Goal: Transaction & Acquisition: Purchase product/service

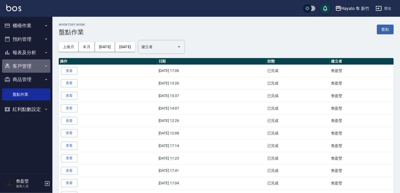
click at [42, 67] on button "客戶管理" at bounding box center [26, 66] width 48 height 14
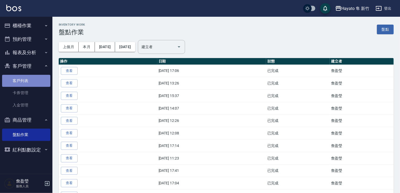
click at [19, 82] on link "客戶列表" at bounding box center [26, 81] width 48 height 12
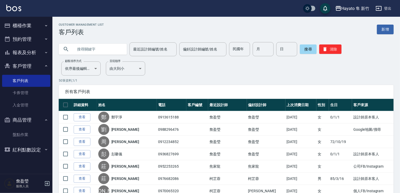
click at [97, 47] on input "text" at bounding box center [97, 49] width 49 height 14
type input "0918014418"
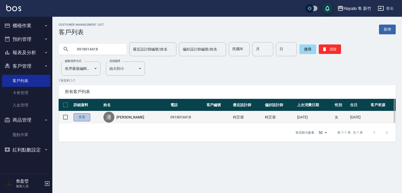
click at [78, 117] on link "查看" at bounding box center [82, 117] width 17 height 8
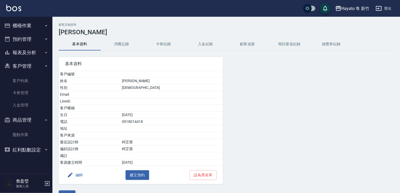
click at [116, 40] on button "消費記錄" at bounding box center [122, 44] width 42 height 13
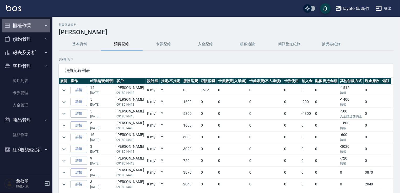
click at [31, 24] on button "櫃檯作業" at bounding box center [26, 26] width 48 height 14
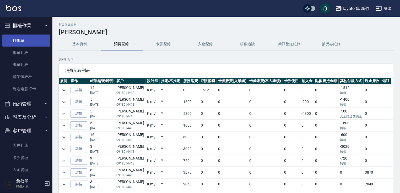
click at [35, 39] on link "打帳單" at bounding box center [26, 41] width 48 height 12
click at [39, 38] on link "打帳單" at bounding box center [26, 41] width 48 height 12
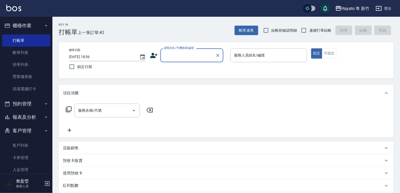
click at [174, 54] on input "顧客姓名/手機號碼/編號" at bounding box center [188, 55] width 50 height 9
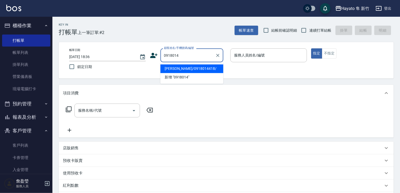
click at [181, 66] on li "[PERSON_NAME]/0918014418/" at bounding box center [191, 68] width 63 height 9
type input "[PERSON_NAME]/0918014418/"
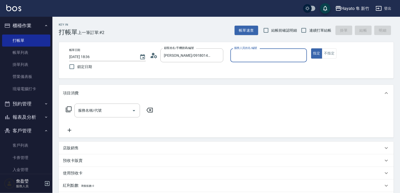
type input "Kimi(無代號)"
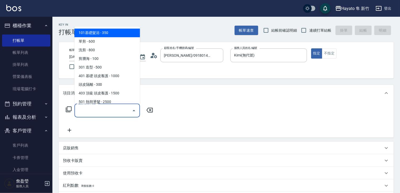
click at [119, 115] on input "服務名稱/代號" at bounding box center [103, 110] width 53 height 9
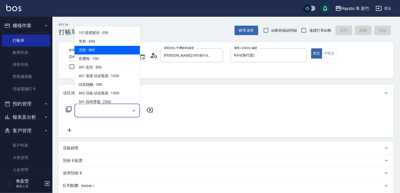
click at [116, 53] on span "洗剪 - 800" at bounding box center [106, 50] width 65 height 9
type input "洗剪(201)"
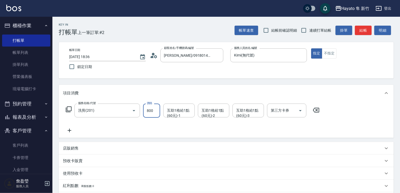
click at [153, 108] on input "800" at bounding box center [151, 111] width 17 height 14
type input "700"
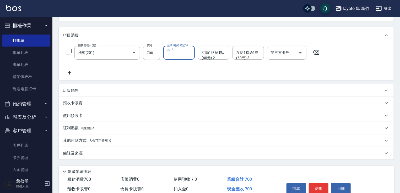
scroll to position [83, 0]
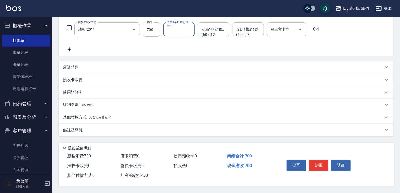
click at [91, 116] on span "入金可用餘額: 0" at bounding box center [100, 118] width 22 height 4
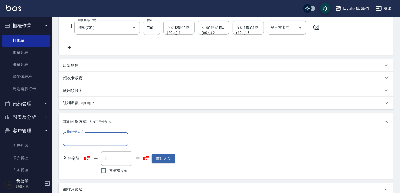
scroll to position [0, 0]
click at [106, 138] on input "其他付款方式" at bounding box center [95, 139] width 61 height 9
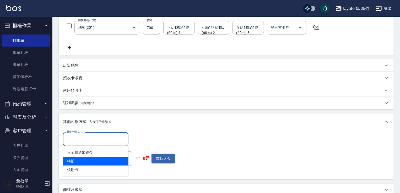
click at [100, 163] on span "轉帳" at bounding box center [95, 161] width 65 height 9
type input "轉帳"
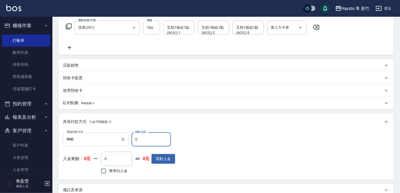
drag, startPoint x: 145, startPoint y: 138, endPoint x: 112, endPoint y: 137, distance: 33.8
click at [112, 138] on div "其他付款方式 轉帳 其他付款方式 轉帳金額 0 轉帳金額" at bounding box center [119, 140] width 112 height 14
type input "700"
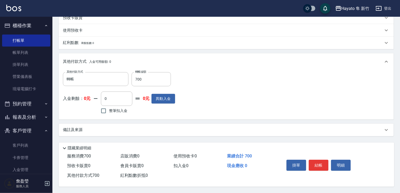
click at [109, 128] on div "備註及來源" at bounding box center [223, 129] width 320 height 5
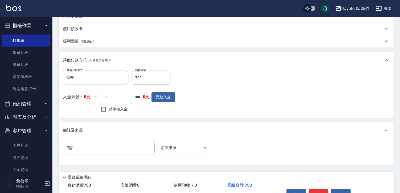
click at [186, 141] on body "Hayato 隼 新竹 登出 櫃檯作業 打帳單 帳單列表 掛單列表 營業儀表板 現場電腦打卡 預約管理 預約管理 報表及分析 報表目錄 店家日報表 互助日報表…" at bounding box center [200, 38] width 400 height 367
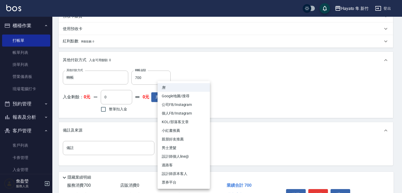
click at [193, 173] on li "設計師原本客人" at bounding box center [184, 174] width 52 height 9
type input "設計師原本客人"
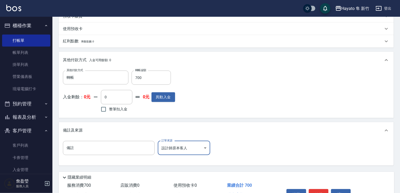
click at [259, 154] on div "備註 備註 訂單來源 設計師原本客人 設計師原本客人 訂單來源" at bounding box center [226, 151] width 326 height 20
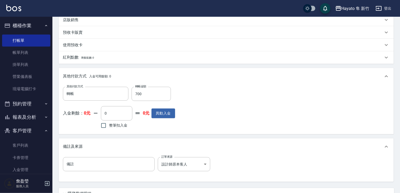
scroll to position [157, 0]
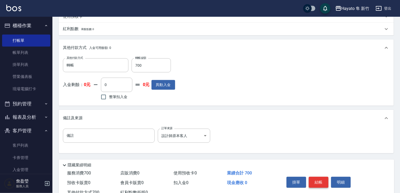
click at [312, 180] on button "結帳" at bounding box center [319, 182] width 20 height 11
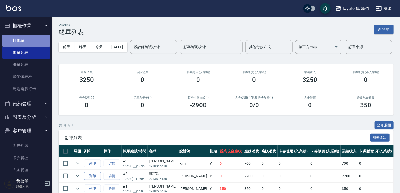
click at [27, 39] on link "打帳單" at bounding box center [26, 41] width 48 height 12
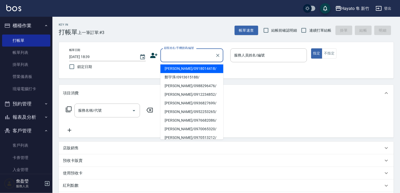
click at [177, 59] on input "顧客姓名/手機號碼/編號" at bounding box center [188, 55] width 50 height 9
click at [188, 70] on li "[PERSON_NAME]/0982108049/" at bounding box center [191, 68] width 63 height 9
type input "[PERSON_NAME]/0982108049/"
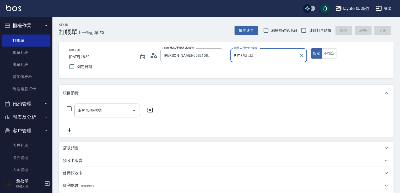
type input "Kimi(無代號)"
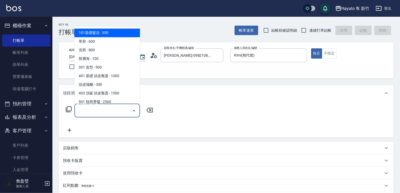
click at [96, 112] on input "服務名稱/代號" at bounding box center [103, 110] width 53 height 9
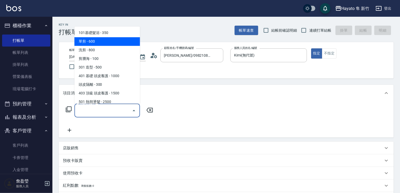
click at [127, 42] on span "單剪 - 600" at bounding box center [106, 41] width 65 height 9
type input "單剪(102)"
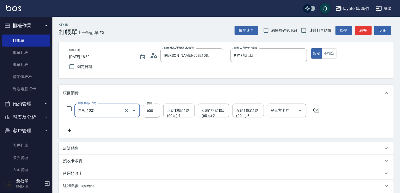
click at [68, 129] on icon at bounding box center [69, 131] width 13 height 6
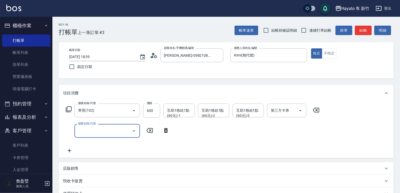
click at [88, 130] on input "服務名稱/代號" at bounding box center [103, 130] width 53 height 9
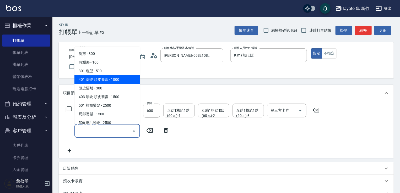
scroll to position [26, 0]
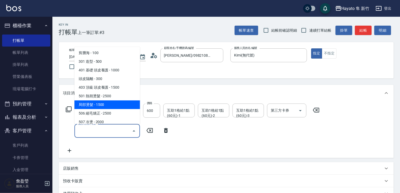
click at [102, 107] on span "局部燙髮 - 1500" at bounding box center [106, 105] width 65 height 9
type input "局部燙髮(502)"
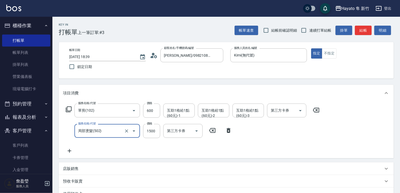
click at [68, 153] on icon at bounding box center [69, 151] width 13 height 6
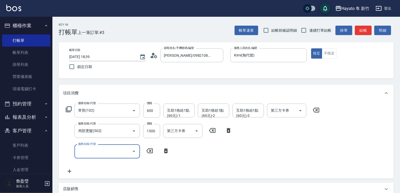
click at [98, 152] on input "服務名稱/代號" at bounding box center [103, 151] width 53 height 9
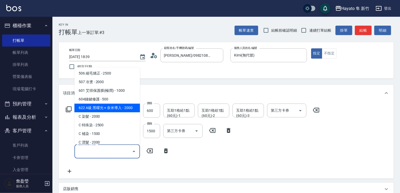
scroll to position [91, 0]
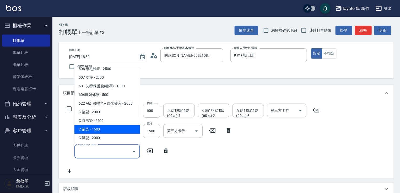
click at [91, 130] on span "C 補染 - 1500" at bounding box center [106, 129] width 65 height 9
type input "C 補染(704)"
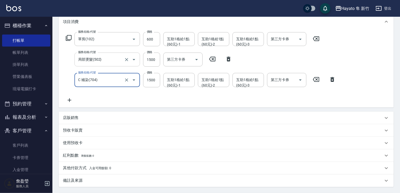
scroll to position [52, 0]
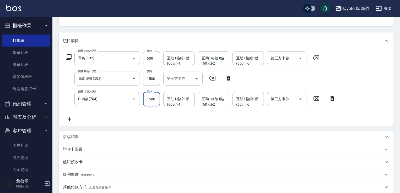
click at [151, 99] on input "1500" at bounding box center [151, 99] width 17 height 14
type input "1400"
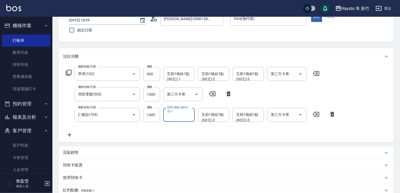
scroll to position [45, 0]
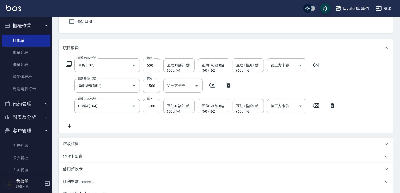
click at [69, 125] on icon at bounding box center [70, 127] width 4 height 4
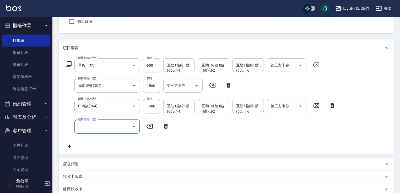
click at [98, 131] on input "服務名稱/代號" at bounding box center [103, 126] width 53 height 9
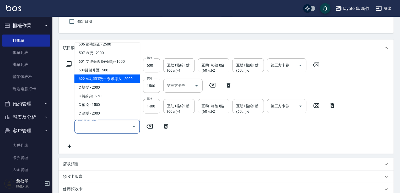
scroll to position [65, 0]
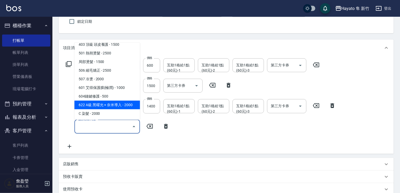
click at [107, 87] on span "601 艾得保護膜(極潤) - 1000" at bounding box center [106, 88] width 65 height 9
type input "601 艾得保護膜(極潤)(601)"
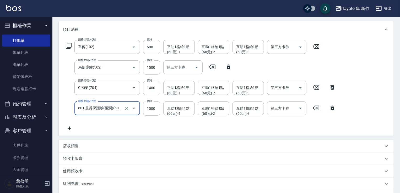
scroll to position [71, 0]
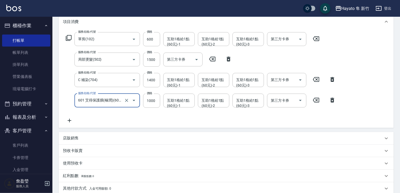
click at [132, 123] on div "服務名稱/代號 單剪(102) 服務名稱/代號 價格 600 價格 互助1格給1點(60元)-1 互助1格給1點(60元)-1 互助1格給1點(60元)-2 …" at bounding box center [226, 79] width 335 height 98
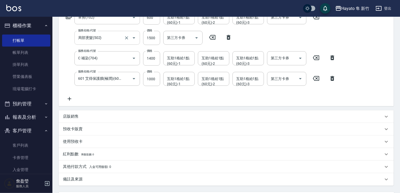
scroll to position [124, 0]
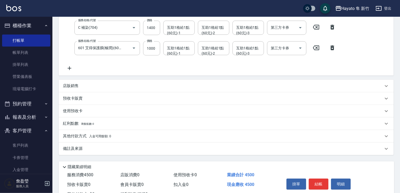
click at [110, 148] on div "備註及來源" at bounding box center [223, 148] width 320 height 5
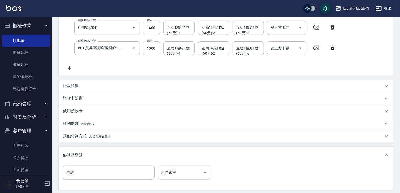
click at [185, 174] on body "Hayato 隼 新竹 登出 櫃檯作業 打帳單 帳單列表 掛單列表 營業儀表板 現場電腦打卡 預約管理 預約管理 報表及分析 報表目錄 店家日報表 互助日報表…" at bounding box center [200, 61] width 400 height 371
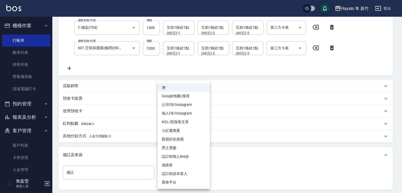
click at [190, 170] on li "設計師原本客人" at bounding box center [184, 174] width 52 height 9
type input "設計師原本客人"
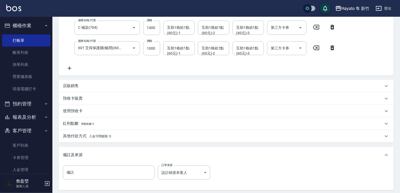
click at [128, 139] on div "其他付款方式 入金可用餘額: 0" at bounding box center [223, 137] width 320 height 6
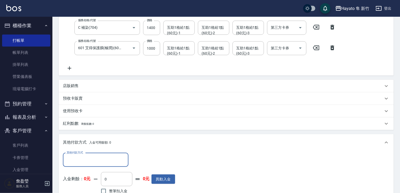
scroll to position [0, 0]
click at [100, 164] on input "其他付款方式" at bounding box center [95, 160] width 61 height 9
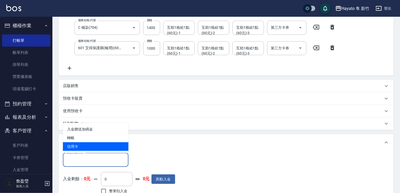
click at [89, 145] on span "信用卡" at bounding box center [95, 146] width 65 height 9
type input "信用卡"
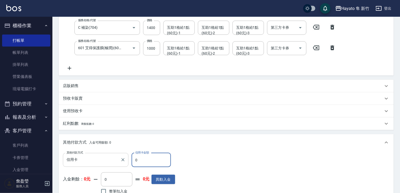
drag, startPoint x: 156, startPoint y: 157, endPoint x: 117, endPoint y: 156, distance: 38.8
click at [117, 156] on div "其他付款方式 信用卡 其他付款方式 信用卡金額 0 信用卡金額" at bounding box center [119, 160] width 112 height 14
type input "4500"
click at [222, 169] on div "其他付款方式 信用卡 其他付款方式 信用卡金額 4500 信用卡金額 入金剩餘： 0元 0 ​ 整筆扣入金 0元 異動入金" at bounding box center [226, 174] width 326 height 43
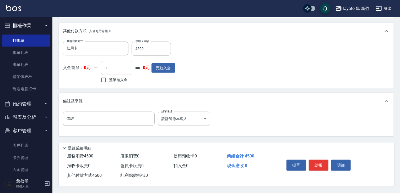
scroll to position [237, 0]
click at [321, 166] on button "結帳" at bounding box center [319, 165] width 20 height 11
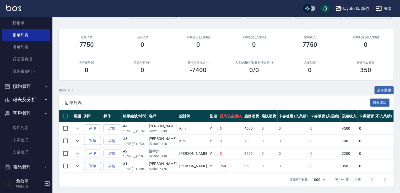
scroll to position [26, 0]
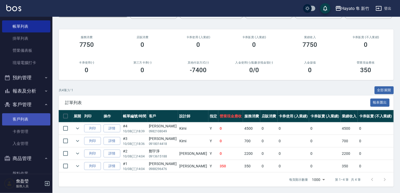
click at [28, 120] on link "客戶列表" at bounding box center [26, 119] width 48 height 12
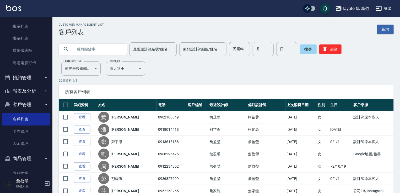
click at [26, 90] on button "報表及分析" at bounding box center [26, 91] width 48 height 14
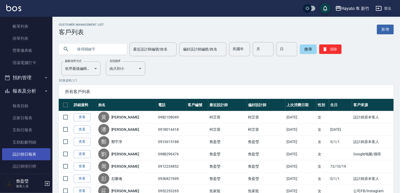
click at [37, 150] on link "設計師日報表" at bounding box center [26, 154] width 48 height 12
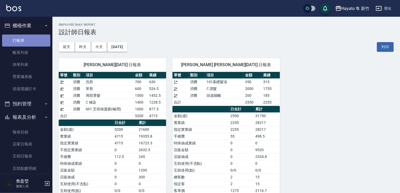
click at [32, 42] on link "打帳單" at bounding box center [26, 41] width 48 height 12
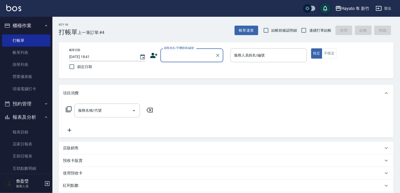
click at [159, 17] on div "Key In 打帳單 上一筆訂單:#4 帳單速查 結帳前確認明細 連續打單結帳 掛單 結帳 明細" at bounding box center [222, 26] width 341 height 19
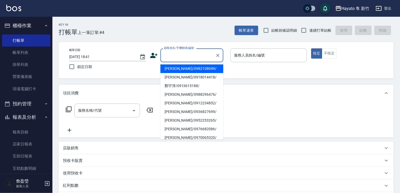
click at [180, 56] on input "顧客姓名/手機號碼/編號" at bounding box center [188, 55] width 50 height 9
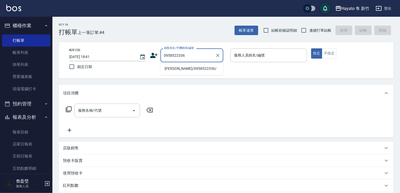
click at [189, 69] on li "[PERSON_NAME]/0958522336/" at bounding box center [191, 68] width 63 height 9
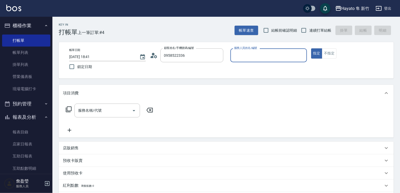
type input "[PERSON_NAME]/0958522336/"
type input "[PERSON_NAME](無代號)"
click at [107, 117] on div "服務名稱/代號" at bounding box center [106, 111] width 65 height 14
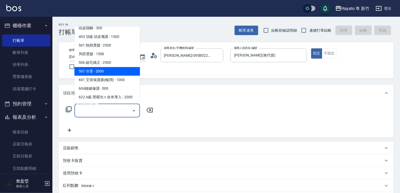
scroll to position [79, 0]
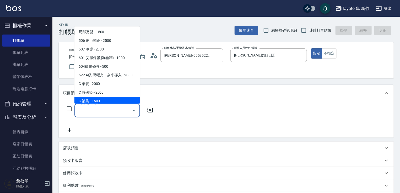
click at [98, 98] on span "C 補染 - 1500" at bounding box center [106, 101] width 65 height 9
type input "C 補染(704)"
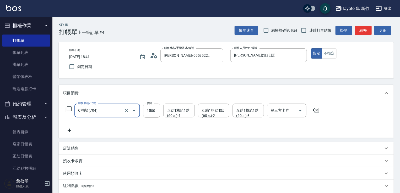
scroll to position [52, 0]
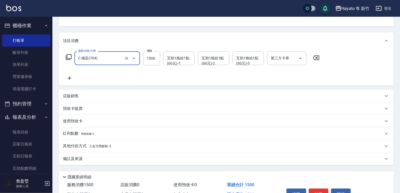
click at [103, 160] on div "備註及來源" at bounding box center [223, 158] width 320 height 5
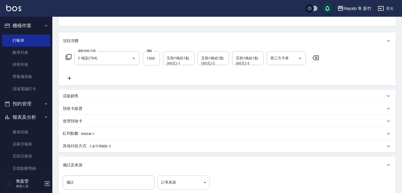
click at [171, 179] on body "Hayato 隼 新竹 登出 櫃檯作業 打帳單 帳單列表 掛單列表 營業儀表板 現場電腦打卡 預約管理 預約管理 報表及分析 報表目錄 店家日報表 互助日報表…" at bounding box center [201, 103] width 402 height 310
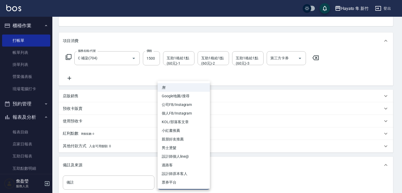
click at [180, 172] on li "設計師原本客人" at bounding box center [184, 174] width 52 height 9
type input "設計師原本客人"
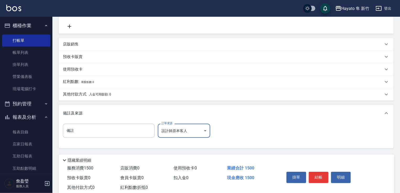
scroll to position [118, 0]
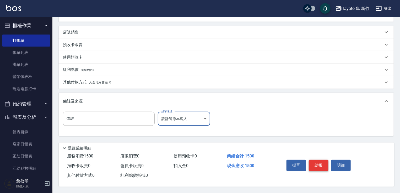
click at [312, 160] on button "結帳" at bounding box center [319, 165] width 20 height 11
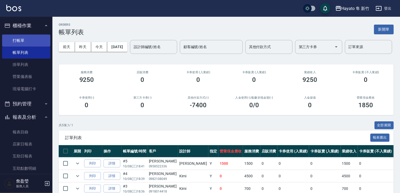
click at [20, 39] on link "打帳單" at bounding box center [26, 41] width 48 height 12
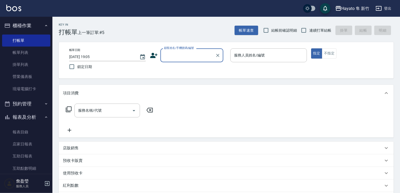
click at [152, 55] on icon at bounding box center [153, 55] width 7 height 5
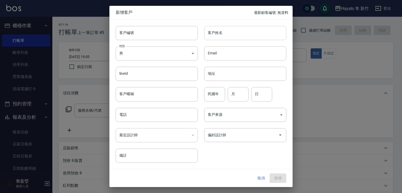
click at [230, 30] on input "客戶姓名" at bounding box center [245, 33] width 82 height 14
drag, startPoint x: 208, startPoint y: 35, endPoint x: 220, endPoint y: 33, distance: 11.8
click at [220, 33] on input "[PERSON_NAME]" at bounding box center [245, 33] width 82 height 14
type input "[PERSON_NAME]"
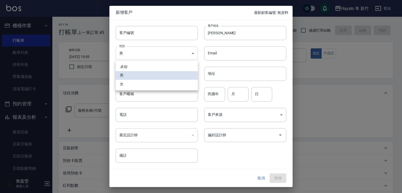
drag, startPoint x: 168, startPoint y: 57, endPoint x: 166, endPoint y: 78, distance: 21.1
click at [166, 61] on body "Hayato 隼 新竹 登出 櫃檯作業 打帳單 帳單列表 掛單列表 營業儀表板 現場電腦打卡 預約管理 預約管理 報表及分析 報表目錄 店家日報表 互助日報表…" at bounding box center [201, 137] width 402 height 274
drag, startPoint x: 166, startPoint y: 86, endPoint x: 164, endPoint y: 89, distance: 2.9
click at [165, 87] on li "女" at bounding box center [157, 84] width 82 height 9
type input "[DEMOGRAPHIC_DATA]"
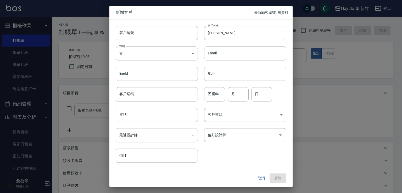
click at [158, 114] on input "電話" at bounding box center [157, 115] width 82 height 14
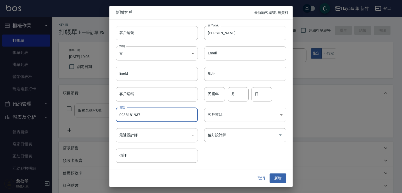
type input "0938181937"
click at [225, 114] on body "Hayato 隼 新竹 登出 櫃檯作業 打帳單 帳單列表 掛單列表 營業儀表板 現場電腦打卡 預約管理 預約管理 報表及分析 報表目錄 店家日報表 互助日報表…" at bounding box center [201, 137] width 402 height 274
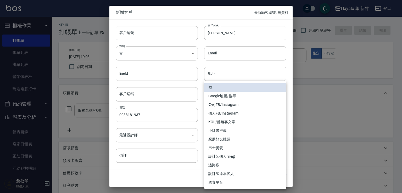
click at [221, 112] on li "個人FB/Instagram" at bounding box center [245, 113] width 82 height 9
type input "個人FB/Instagram"
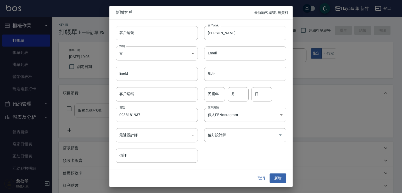
click at [223, 127] on div "偏好設計師 偏好設計師" at bounding box center [242, 132] width 89 height 20
click at [223, 133] on input "偏好設計師" at bounding box center [242, 135] width 70 height 9
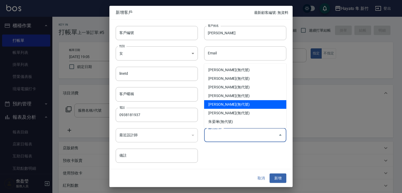
click at [219, 102] on li "[PERSON_NAME](無代號)" at bounding box center [245, 104] width 82 height 9
type input "[PERSON_NAME]"
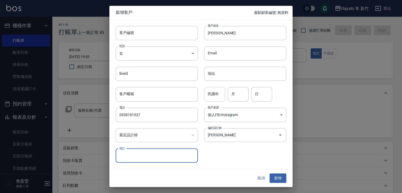
drag, startPoint x: 225, startPoint y: 90, endPoint x: 222, endPoint y: 96, distance: 7.3
click at [226, 90] on div "民國年 民國年 月 月 日 日" at bounding box center [242, 91] width 89 height 20
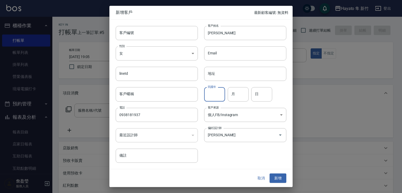
click at [219, 96] on input "民國年" at bounding box center [214, 94] width 21 height 14
type input "86"
click at [239, 97] on input "月" at bounding box center [238, 94] width 21 height 14
type input "6"
click at [257, 92] on input "日" at bounding box center [261, 94] width 21 height 14
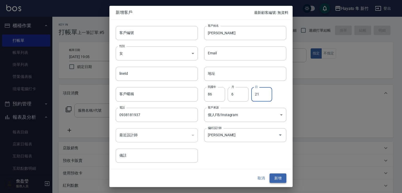
type input "21"
click at [279, 174] on button "新增" at bounding box center [278, 179] width 17 height 10
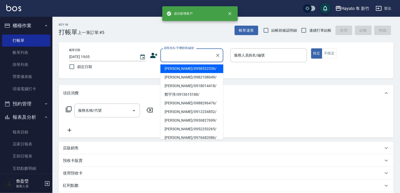
drag, startPoint x: 204, startPoint y: 52, endPoint x: 166, endPoint y: 85, distance: 50.3
click at [202, 53] on input "顧客姓名/手機號碼/編號" at bounding box center [188, 55] width 50 height 9
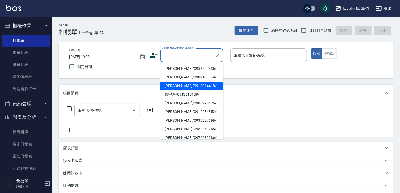
paste input "[PERSON_NAME]"
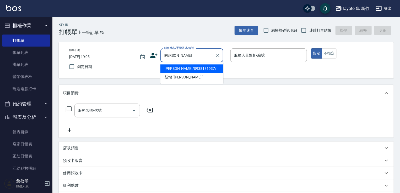
click at [191, 69] on li "[PERSON_NAME]/0938181937/" at bounding box center [191, 68] width 63 height 9
type input "[PERSON_NAME]/0938181937/"
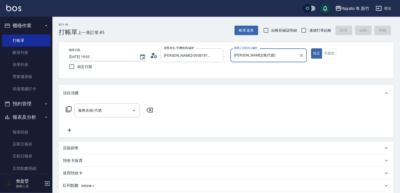
type input "[PERSON_NAME](無代號)"
drag, startPoint x: 332, startPoint y: 54, endPoint x: 258, endPoint y: 85, distance: 80.3
click at [331, 52] on button "不指定" at bounding box center [329, 53] width 15 height 10
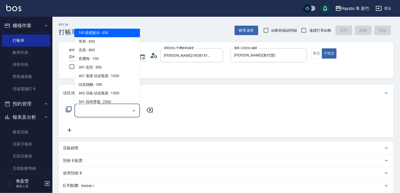
click at [99, 114] on input "服務名稱/代號" at bounding box center [103, 110] width 53 height 9
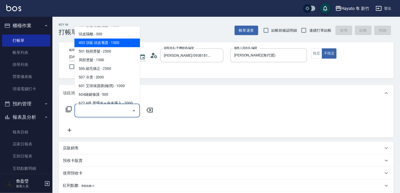
scroll to position [52, 0]
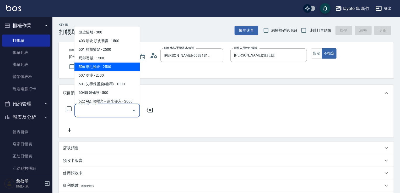
click at [113, 67] on span "506 縮毛矯正 - 2500" at bounding box center [106, 67] width 65 height 9
type input "506 縮毛矯正 (506)"
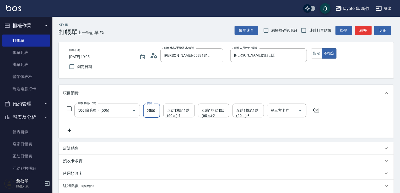
drag, startPoint x: 156, startPoint y: 109, endPoint x: 158, endPoint y: 117, distance: 7.6
click at [156, 109] on input "2500" at bounding box center [151, 111] width 17 height 14
type input "2480"
drag, startPoint x: 112, startPoint y: 122, endPoint x: 95, endPoint y: 129, distance: 18.9
click at [106, 124] on div "服務名稱/代號 506 縮毛矯正 (506) 服務名稱/代號 價格 2480 價格 互助1格給1點(60元)-1 互助1格給1點(60元)-1 互助1格給1點…" at bounding box center [193, 119] width 260 height 30
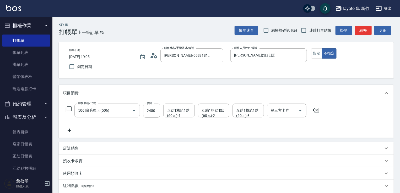
click at [72, 129] on icon at bounding box center [69, 131] width 13 height 6
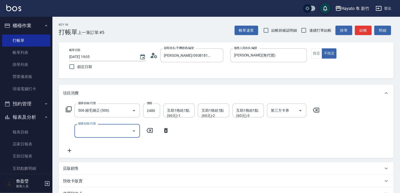
click at [100, 137] on div "服務名稱/代號" at bounding box center [106, 131] width 65 height 14
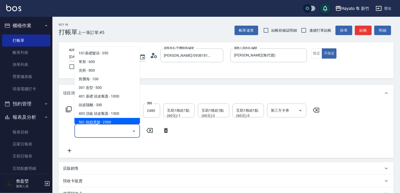
scroll to position [79, 0]
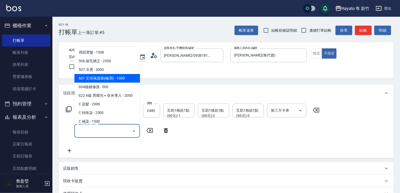
click at [89, 80] on span "601 艾得保護膜(極潤) - 1000" at bounding box center [106, 78] width 65 height 9
type input "601 艾得保護膜(極潤)(601)"
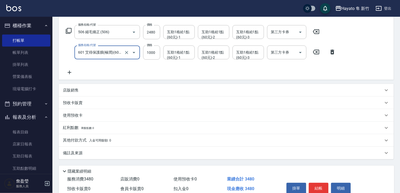
click at [103, 89] on div "店販銷售" at bounding box center [223, 90] width 320 height 5
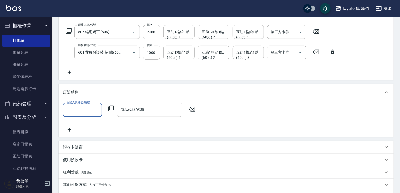
scroll to position [0, 0]
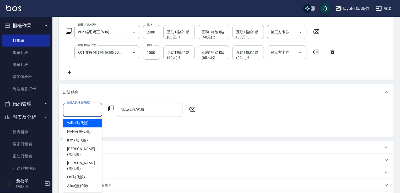
drag, startPoint x: 79, startPoint y: 108, endPoint x: 84, endPoint y: 122, distance: 15.2
click at [79, 108] on input "服務人員姓名/編號" at bounding box center [82, 109] width 35 height 9
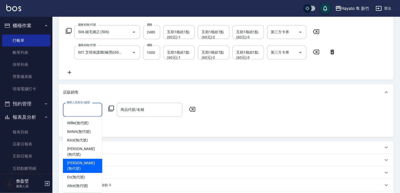
click at [84, 161] on span "[PERSON_NAME] (無代號)" at bounding box center [82, 166] width 31 height 11
type input "[PERSON_NAME](無代號)"
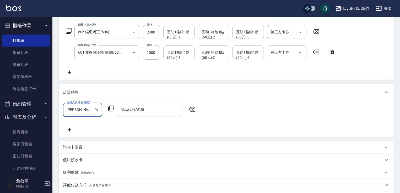
click at [129, 108] on input "商品代號/名稱" at bounding box center [149, 109] width 61 height 9
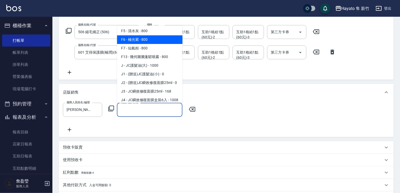
scroll to position [52, 0]
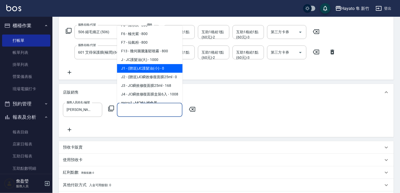
click at [137, 69] on span "J1 - (贈送)JC護髮油(小) - 0" at bounding box center [149, 68] width 65 height 9
type input "(贈送)JC護髮油(小)"
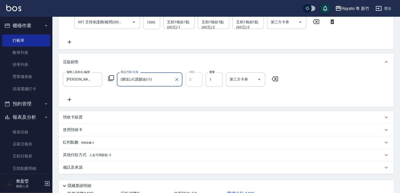
scroll to position [131, 0]
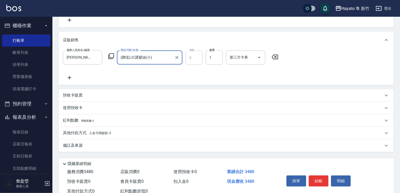
click at [110, 145] on div "備註及來源" at bounding box center [223, 145] width 320 height 5
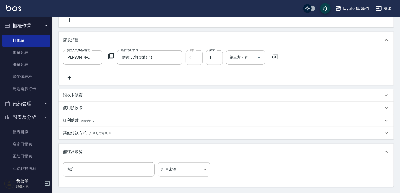
click at [169, 166] on body "Hayato 隼 新竹 登出 櫃檯作業 打帳單 帳單列表 掛單列表 營業儀表板 現場電腦打卡 預約管理 預約管理 報表及分析 報表目錄 店家日報表 互助日報表…" at bounding box center [200, 56] width 400 height 375
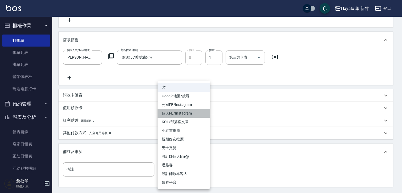
click at [181, 113] on li "個人FB/Instagram" at bounding box center [184, 113] width 52 height 9
type input "個人FB/Instagram"
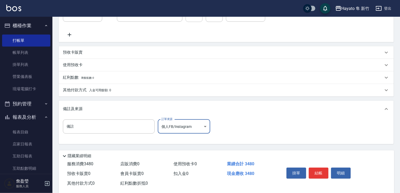
scroll to position [183, 0]
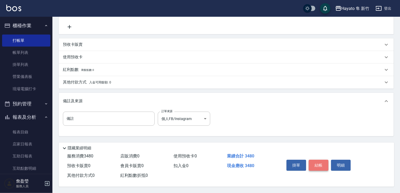
click at [315, 161] on button "結帳" at bounding box center [319, 165] width 20 height 11
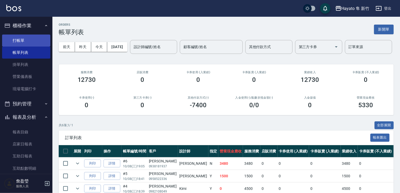
click at [40, 39] on link "打帳單" at bounding box center [26, 41] width 48 height 12
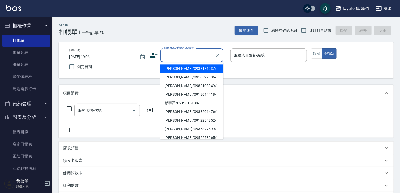
click at [169, 52] on input "顧客姓名/手機號碼/編號" at bounding box center [188, 55] width 50 height 9
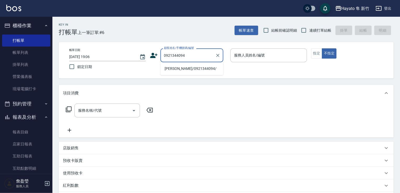
click at [174, 68] on li "[PERSON_NAME]/0921344094/" at bounding box center [191, 68] width 63 height 9
type input "[PERSON_NAME]/0921344094/"
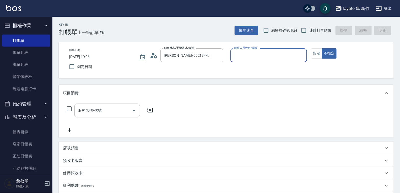
type input "[PERSON_NAME](無代號)"
click at [315, 54] on button "指定" at bounding box center [316, 53] width 11 height 10
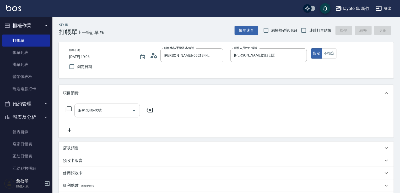
click at [114, 115] on input "服務名稱/代號" at bounding box center [103, 110] width 53 height 9
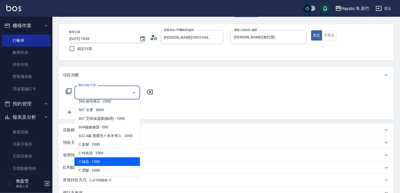
scroll to position [26, 0]
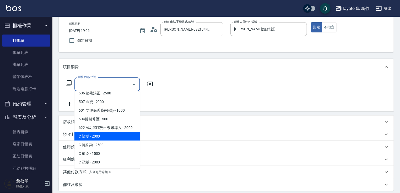
drag, startPoint x: 101, startPoint y: 135, endPoint x: 142, endPoint y: 118, distance: 44.0
click at [101, 135] on span "C 染髮 - 2000" at bounding box center [106, 136] width 65 height 9
type input "C 染髮(701)"
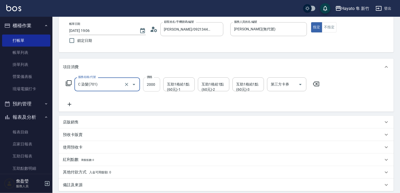
click at [156, 83] on input "2000" at bounding box center [151, 85] width 17 height 14
type input "1800"
click at [171, 107] on div "服務名稱/代號 C 染髮(701) 服務名稱/代號 價格 1800 價格 互助1格給1點(60元)-1 互助1格給1點(60元)-1 互助1格給1點(60元)…" at bounding box center [193, 93] width 260 height 30
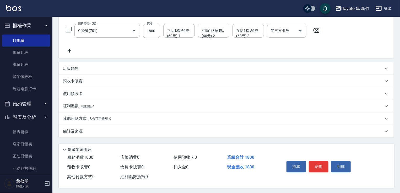
scroll to position [83, 0]
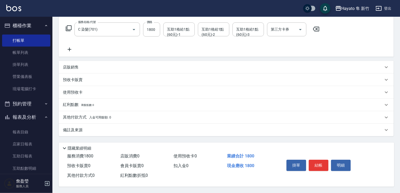
drag, startPoint x: 120, startPoint y: 126, endPoint x: 150, endPoint y: 137, distance: 32.2
click at [122, 128] on div "備註及來源" at bounding box center [223, 130] width 320 height 5
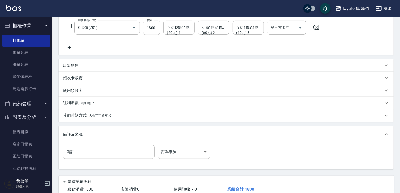
click at [187, 151] on body "Hayato 隼 新竹 登出 櫃檯作業 打帳單 帳單列表 掛單列表 營業儀表板 現場電腦打卡 預約管理 預約管理 報表及分析 報表目錄 店家日報表 互助日報表…" at bounding box center [200, 72] width 400 height 310
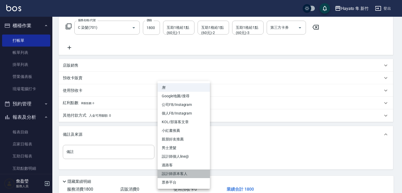
click at [185, 171] on li "設計師原本客人" at bounding box center [184, 174] width 52 height 9
type input "設計師原本客人"
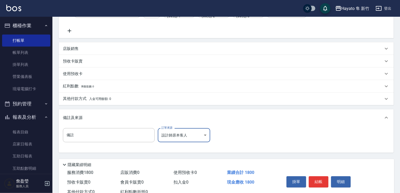
scroll to position [118, 0]
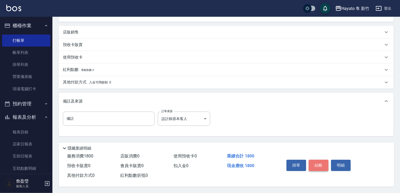
click at [315, 164] on button "結帳" at bounding box center [319, 165] width 20 height 11
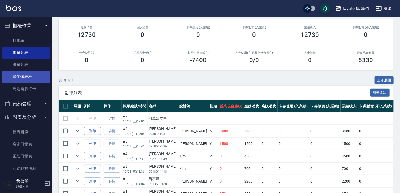
scroll to position [14, 0]
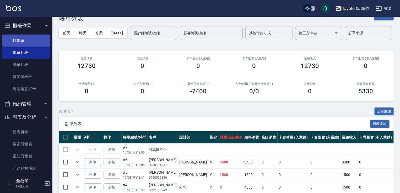
click at [19, 37] on link "打帳單" at bounding box center [26, 41] width 48 height 12
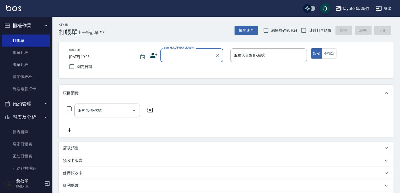
click at [174, 53] on input "顧客姓名/手機號碼/編號" at bounding box center [188, 55] width 50 height 9
click at [189, 65] on li "[PERSON_NAME]/0987106899/" at bounding box center [191, 68] width 63 height 9
type input "[PERSON_NAME]/0987106899/"
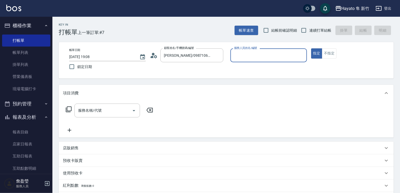
type input "[PERSON_NAME](無代號)"
click at [107, 112] on input "服務名稱/代號" at bounding box center [103, 110] width 53 height 9
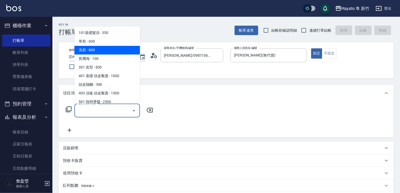
click at [84, 50] on span "洗剪 - 800" at bounding box center [106, 50] width 65 height 9
type input "洗剪(201)"
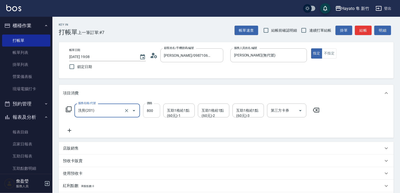
click at [156, 109] on input "800" at bounding box center [151, 111] width 17 height 14
type input "660"
click at [156, 139] on div "項目消費 服務名稱/代號 洗剪(201) 服務名稱/代號 價格 660 價格 互助1格給1點(60元)-1 互助1格給1點(60元)-1 互助1格給1點(60…" at bounding box center [226, 151] width 335 height 133
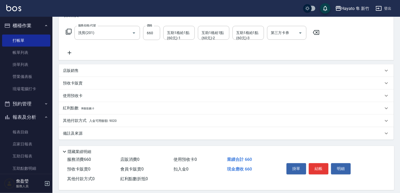
scroll to position [79, 0]
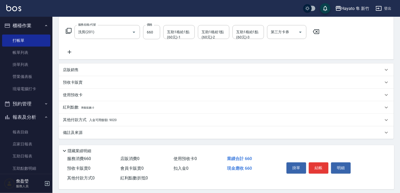
drag, startPoint x: 100, startPoint y: 135, endPoint x: 118, endPoint y: 142, distance: 18.9
click at [100, 134] on div "備註及來源" at bounding box center [223, 132] width 320 height 5
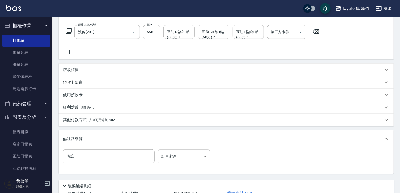
click at [171, 158] on body "Hayato 隼 新竹 登出 櫃檯作業 打帳單 帳單列表 掛單列表 營業儀表板 現場電腦打卡 預約管理 預約管理 報表及分析 報表目錄 店家日報表 互助日報表…" at bounding box center [200, 76] width 400 height 310
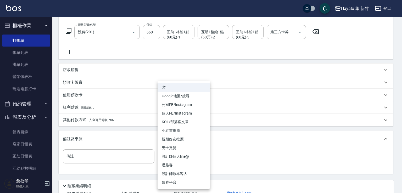
click at [177, 175] on li "設計師原本客人" at bounding box center [184, 174] width 52 height 9
type input "設計師原本客人"
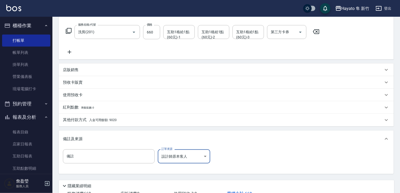
click at [102, 118] on p "其他付款方式 入金可用餘額: 9020" at bounding box center [90, 120] width 54 height 6
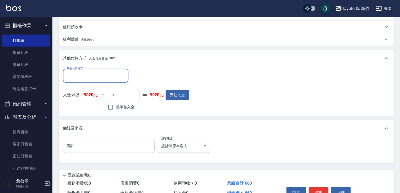
scroll to position [157, 0]
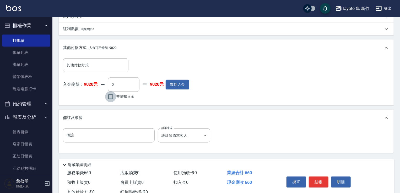
click at [112, 95] on input "整筆扣入金" at bounding box center [110, 96] width 11 height 11
checkbox input "true"
type input "660"
click at [314, 181] on button "結帳" at bounding box center [319, 182] width 20 height 11
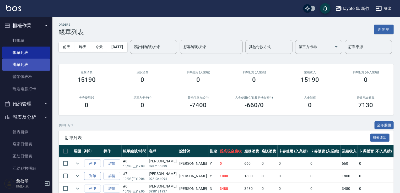
drag, startPoint x: 25, startPoint y: 63, endPoint x: 18, endPoint y: 63, distance: 7.1
click at [25, 62] on link "掛單列表" at bounding box center [26, 65] width 48 height 12
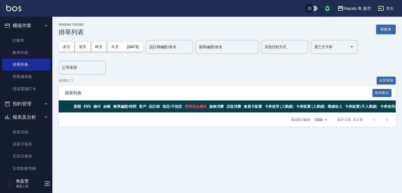
scroll to position [157, 0]
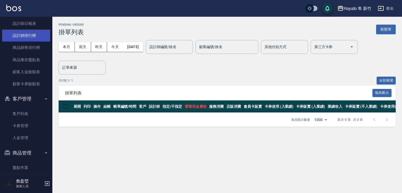
click at [28, 37] on link "設計師排行榜" at bounding box center [26, 36] width 48 height 12
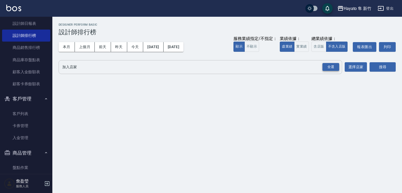
click at [331, 68] on div "全選" at bounding box center [331, 67] width 17 height 8
click at [375, 64] on button "搜尋" at bounding box center [383, 68] width 26 height 10
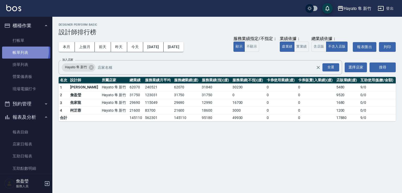
click at [20, 51] on link "帳單列表" at bounding box center [26, 53] width 48 height 12
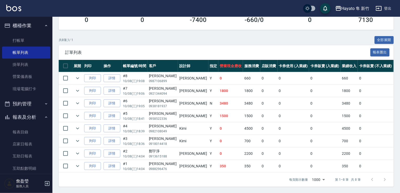
scroll to position [105, 0]
click at [260, 124] on td "0" at bounding box center [268, 129] width 17 height 12
